Goal: Task Accomplishment & Management: Manage account settings

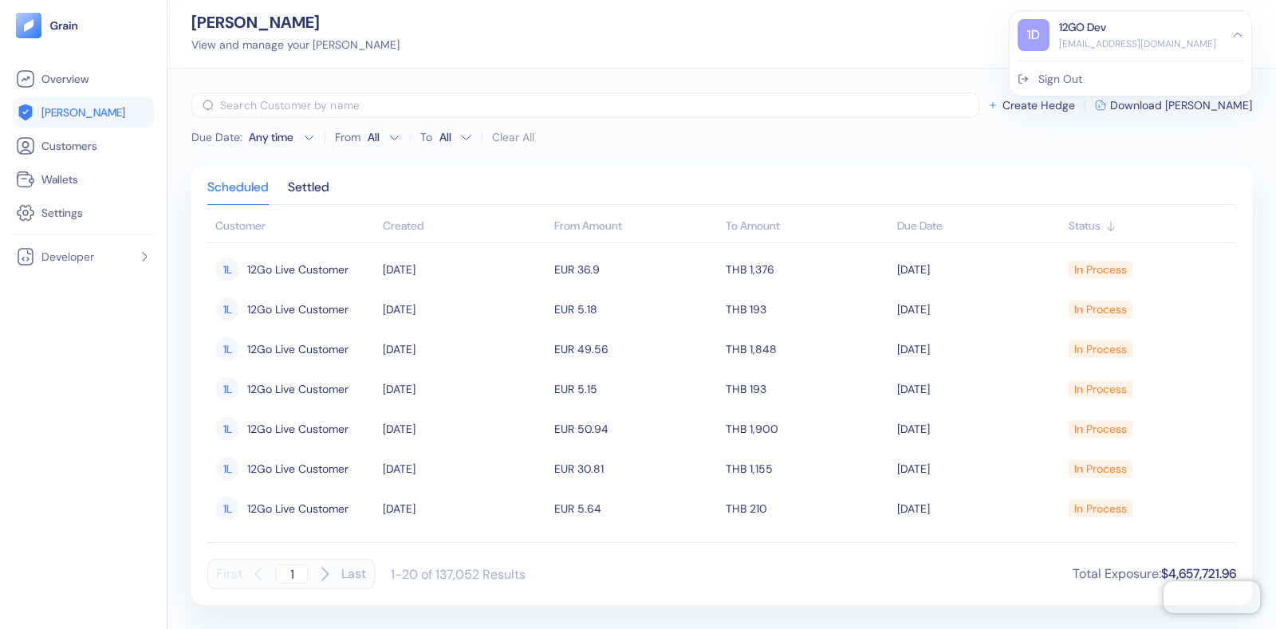
click at [1074, 81] on div "Sign Out" at bounding box center [1060, 79] width 44 height 17
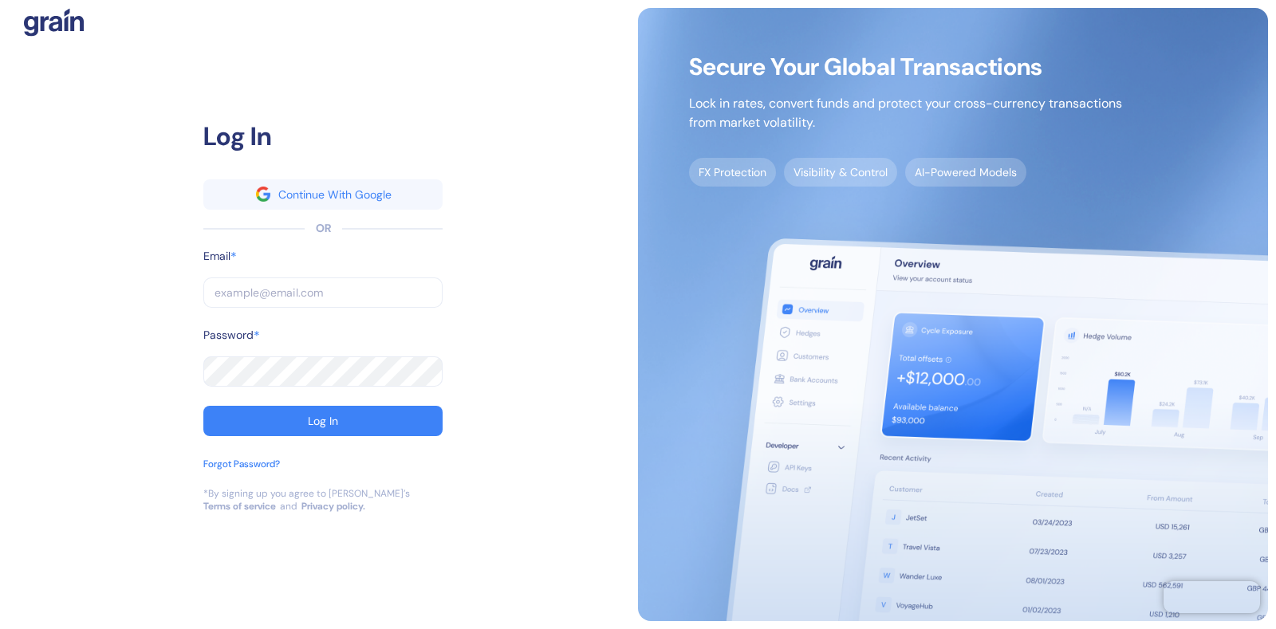
click at [267, 289] on input "text" at bounding box center [322, 293] width 239 height 30
type input "dev+stuba@grainfinance.co"
